Goal: Transaction & Acquisition: Book appointment/travel/reservation

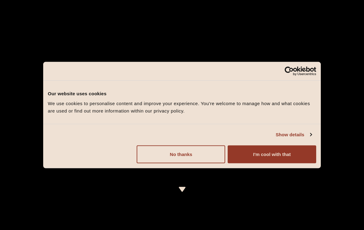
click at [186, 150] on button "No thanks" at bounding box center [181, 154] width 89 height 18
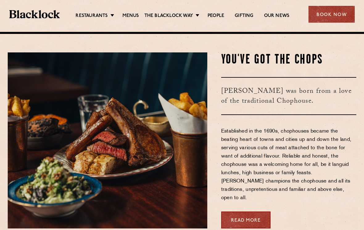
scroll to position [196, 0]
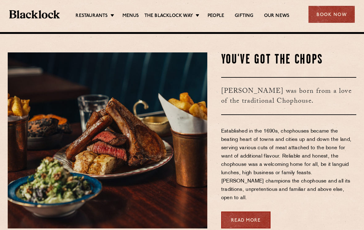
click at [0, 0] on link "[GEOGRAPHIC_DATA]" at bounding box center [0, 0] width 0 height 0
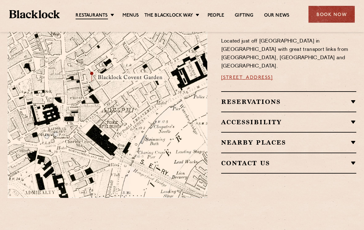
scroll to position [364, 0]
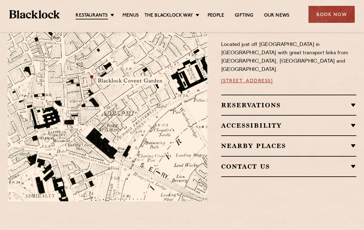
click at [354, 102] on h2 "Reservations" at bounding box center [288, 105] width 135 height 7
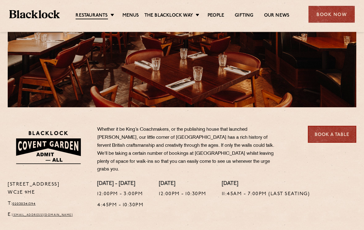
scroll to position [116, 0]
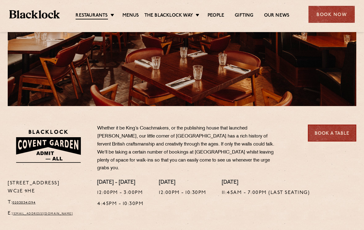
click at [333, 129] on link "Book a Table" at bounding box center [332, 133] width 48 height 17
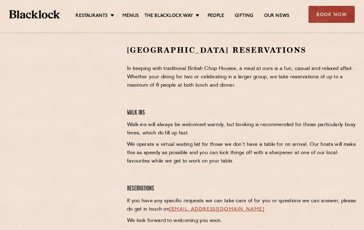
scroll to position [117, 0]
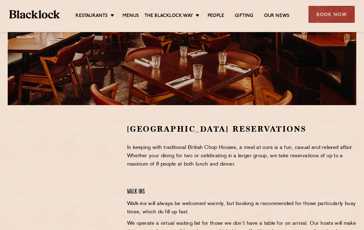
click at [124, 144] on div "Covent Garden Reservations In keeping with traditional British Chop Houses, a m…" at bounding box center [242, 216] width 239 height 184
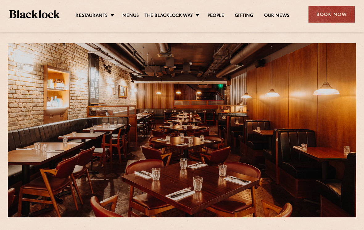
scroll to position [0, 0]
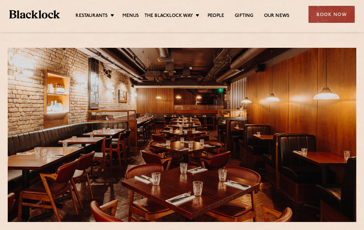
click at [0, 0] on link "[DATE] Roast" at bounding box center [0, 0] width 0 height 0
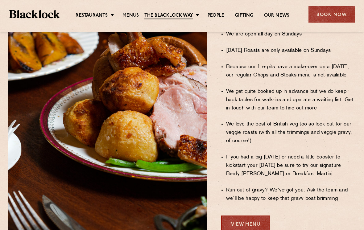
scroll to position [421, 0]
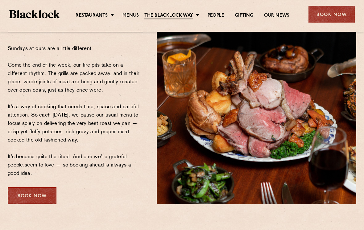
click at [47, 190] on div "Book Now" at bounding box center [32, 196] width 49 height 17
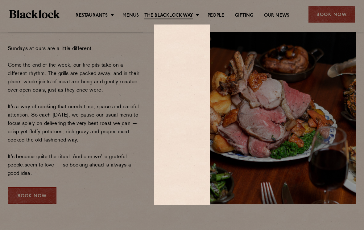
scroll to position [76, 0]
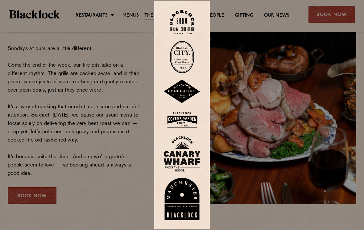
click at [185, 123] on img at bounding box center [182, 120] width 37 height 20
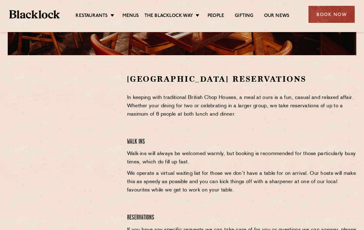
scroll to position [172, 0]
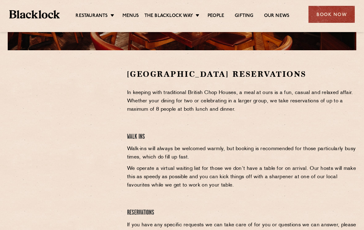
click at [139, 62] on section "Covent Garden Reservations In keeping with traditional British Chop Houses, a m…" at bounding box center [182, 160] width 364 height 221
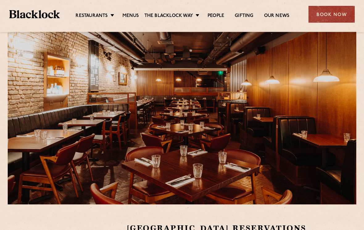
scroll to position [0, 0]
